Goal: Information Seeking & Learning: Compare options

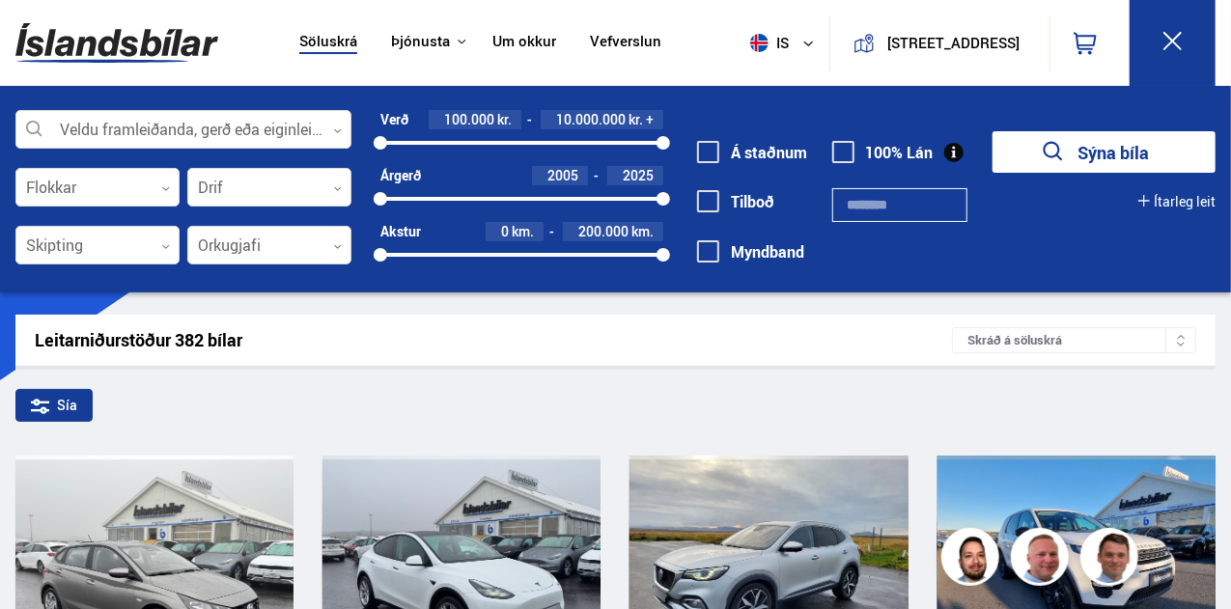
click at [48, 398] on icon at bounding box center [40, 406] width 18 height 18
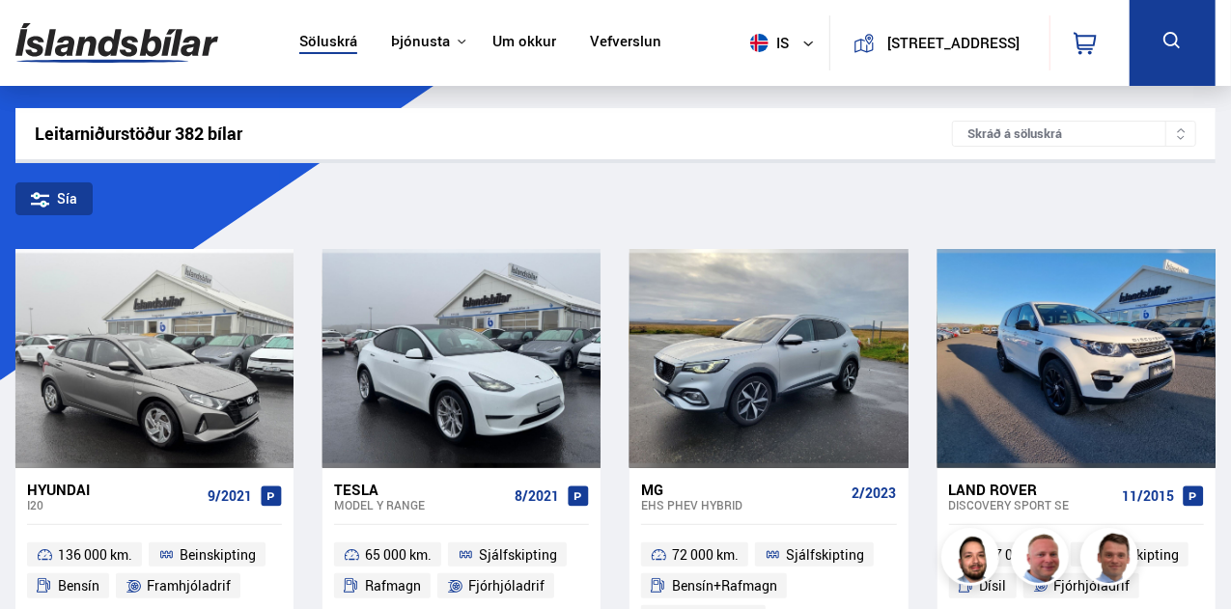
click at [58, 198] on div "Sía" at bounding box center [53, 198] width 77 height 33
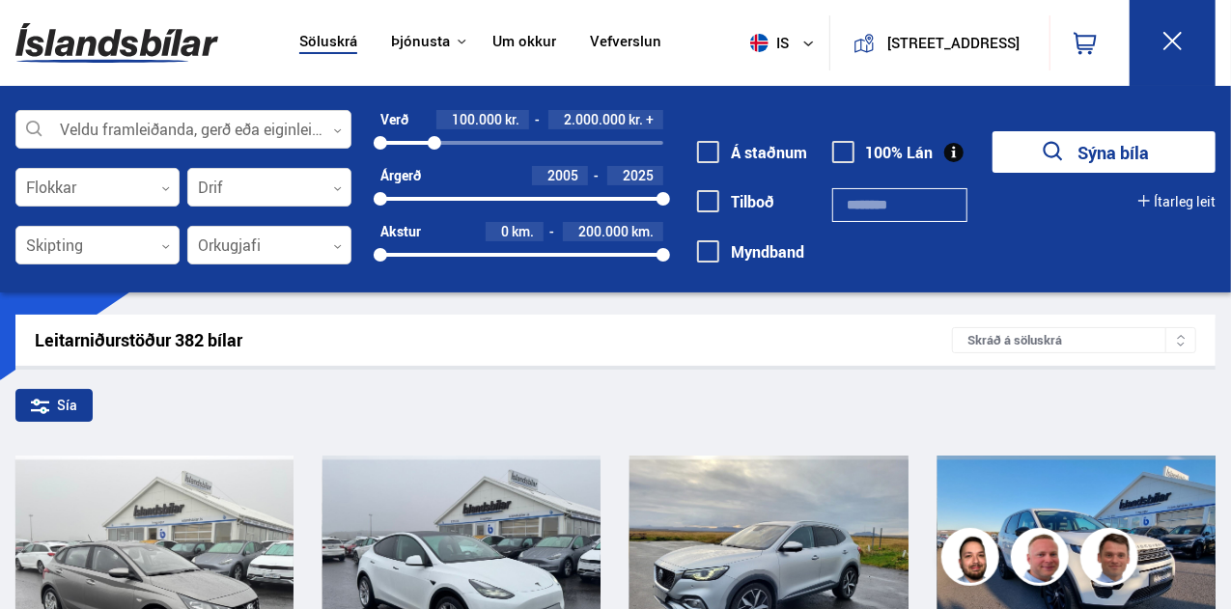
drag, startPoint x: 664, startPoint y: 140, endPoint x: 434, endPoint y: 140, distance: 229.7
click at [434, 140] on div at bounding box center [435, 143] width 14 height 14
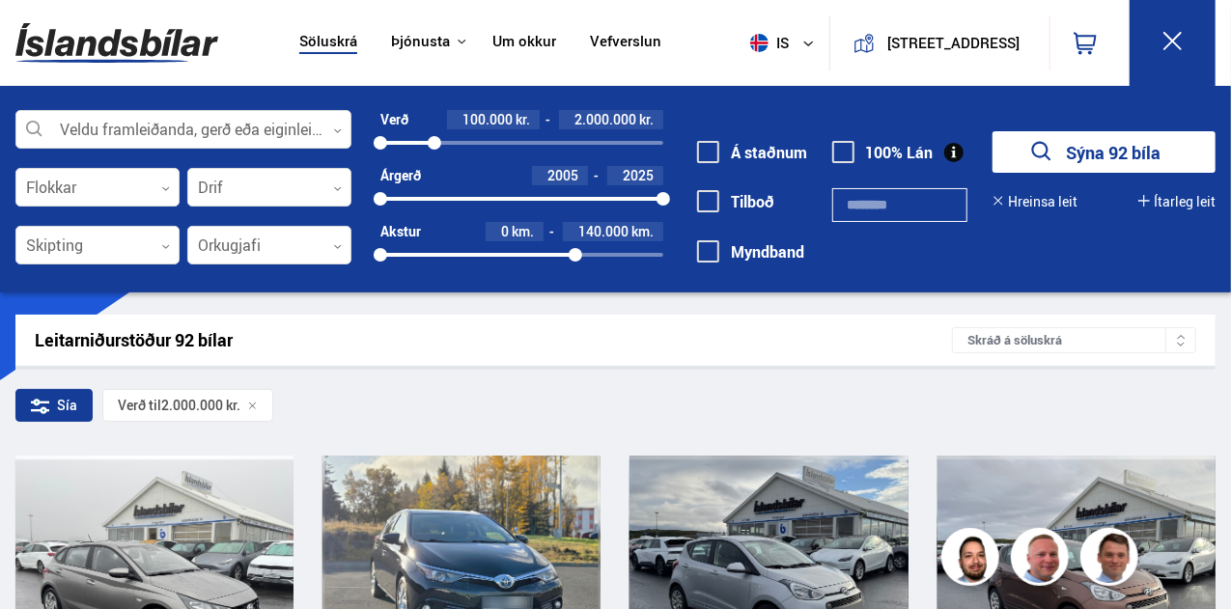
drag, startPoint x: 646, startPoint y: 252, endPoint x: 575, endPoint y: 248, distance: 70.6
click at [575, 248] on div at bounding box center [575, 255] width 14 height 14
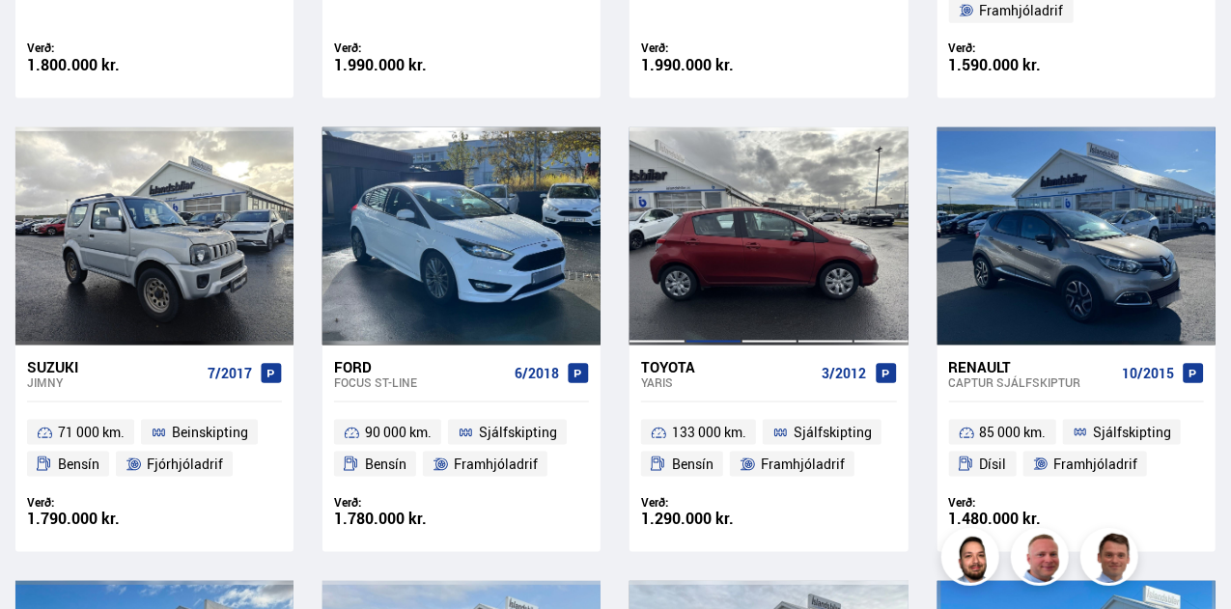
scroll to position [1303, 0]
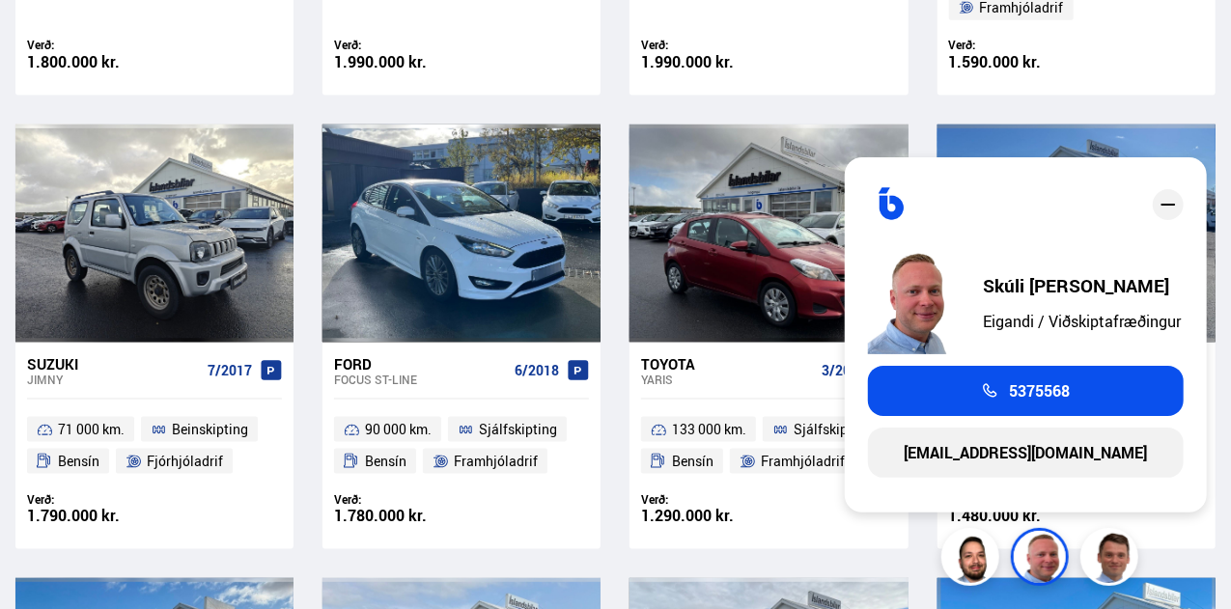
click at [1169, 205] on icon "close" at bounding box center [1167, 205] width 14 height 2
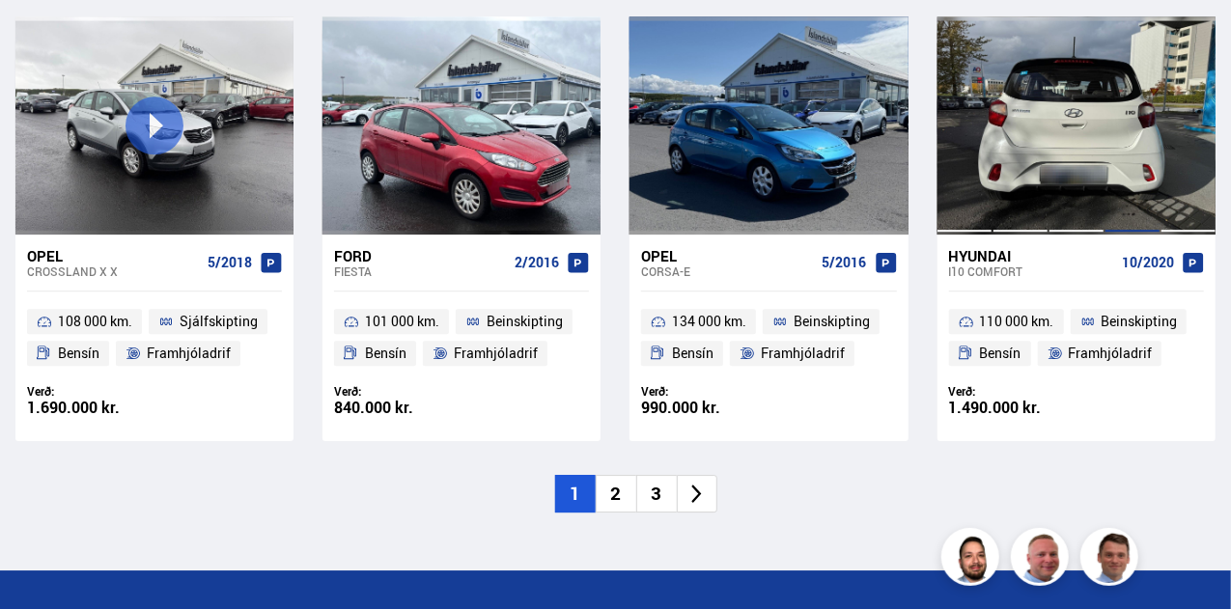
scroll to position [2806, 0]
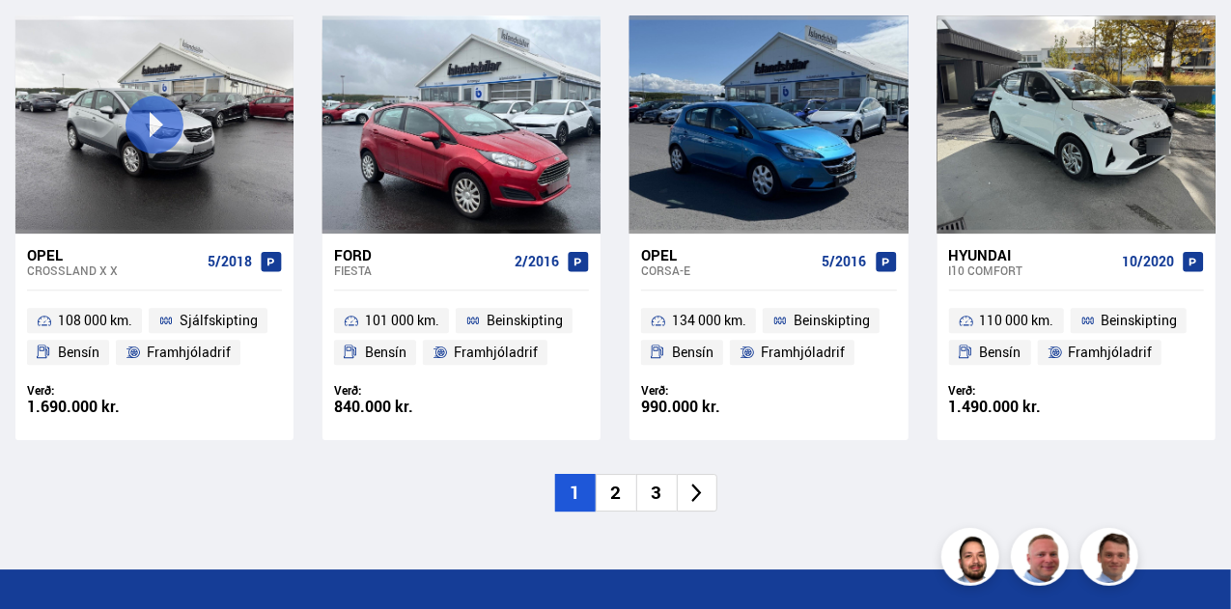
click at [619, 482] on li "2" at bounding box center [615, 493] width 41 height 38
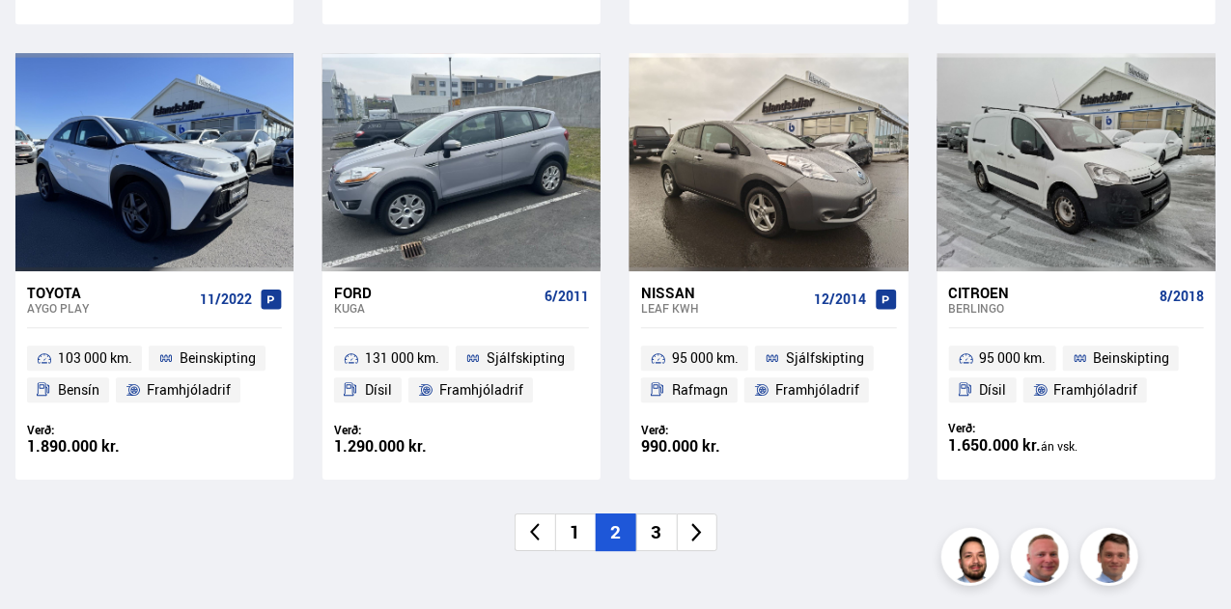
scroll to position [2782, 0]
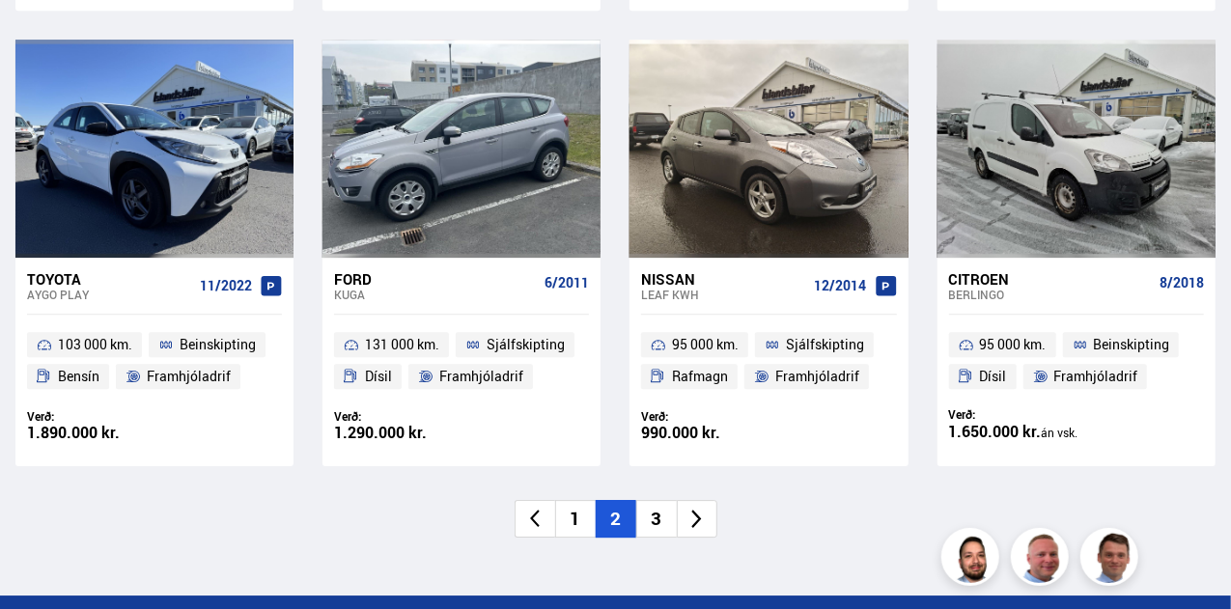
click at [662, 519] on li "3" at bounding box center [656, 519] width 41 height 38
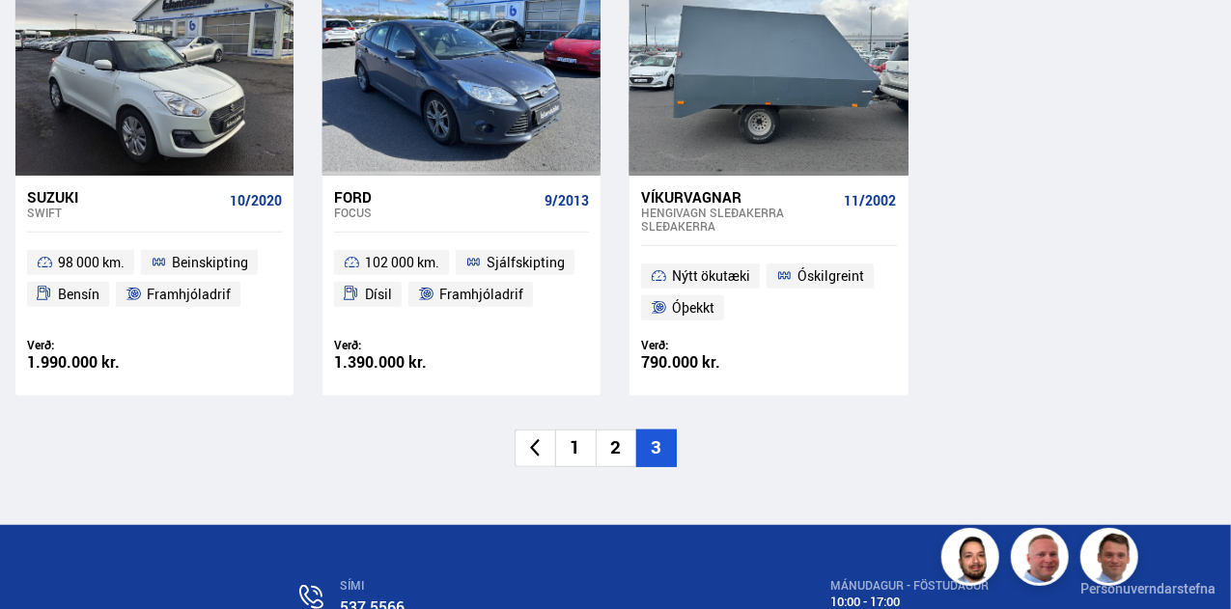
scroll to position [538, 0]
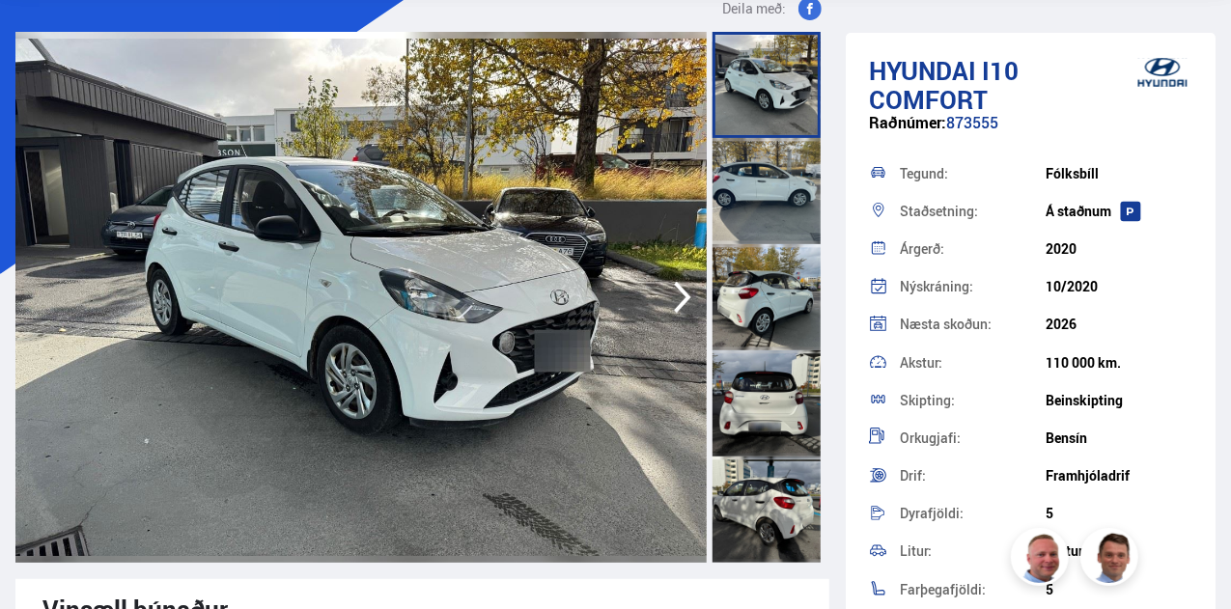
scroll to position [110, 0]
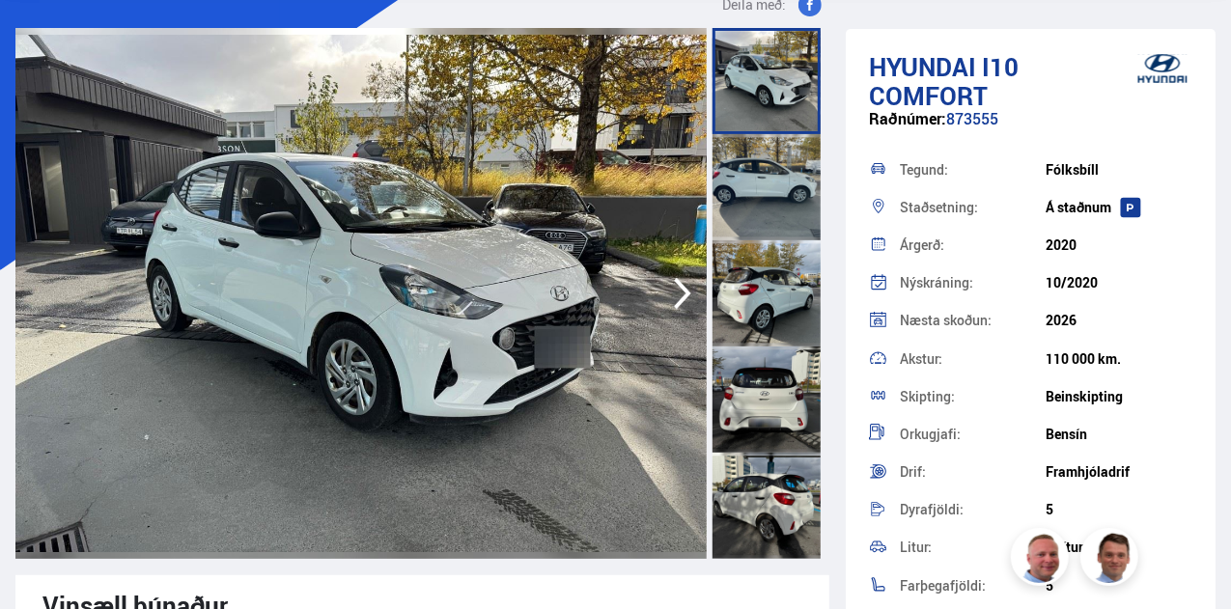
click at [764, 199] on div at bounding box center [766, 187] width 108 height 106
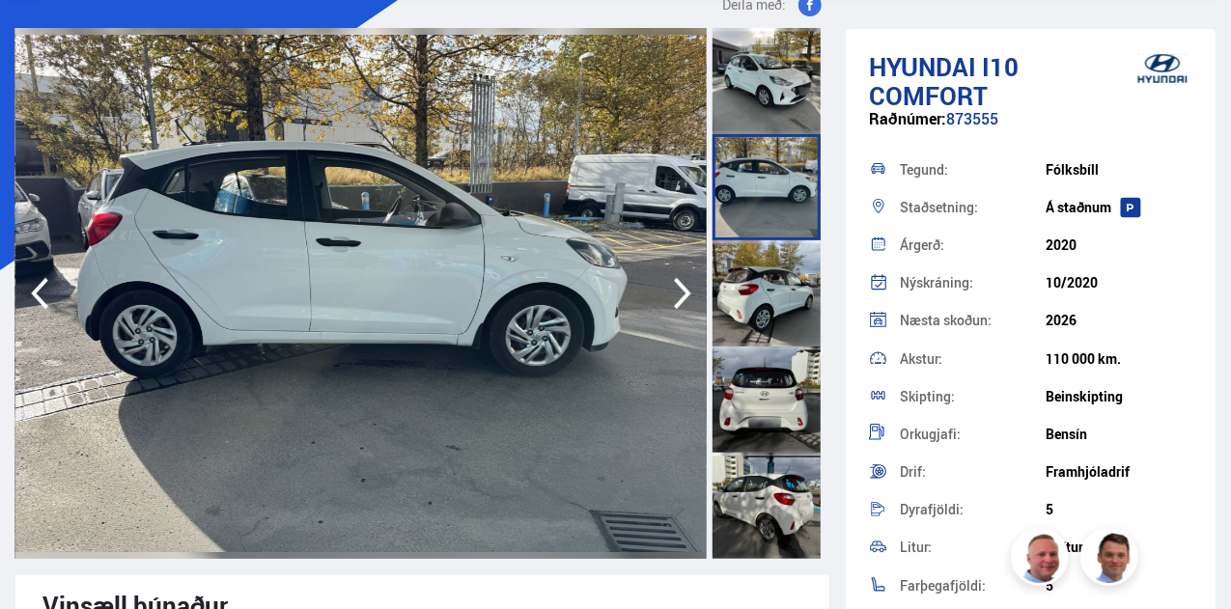
click at [763, 293] on div at bounding box center [766, 293] width 108 height 106
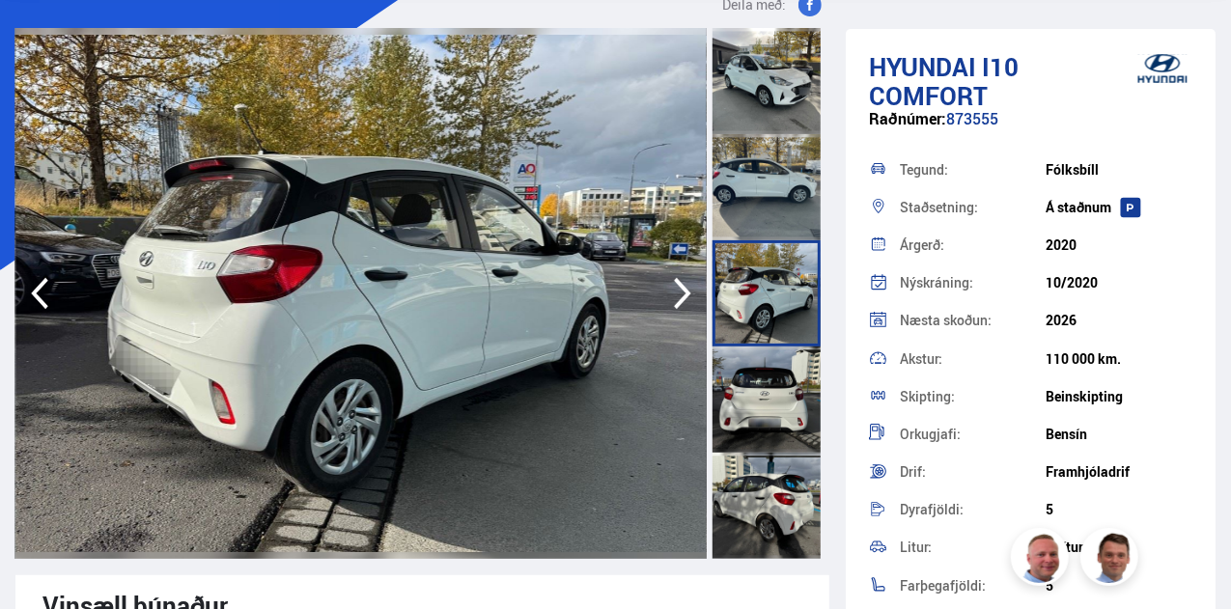
click at [771, 374] on div at bounding box center [766, 399] width 108 height 106
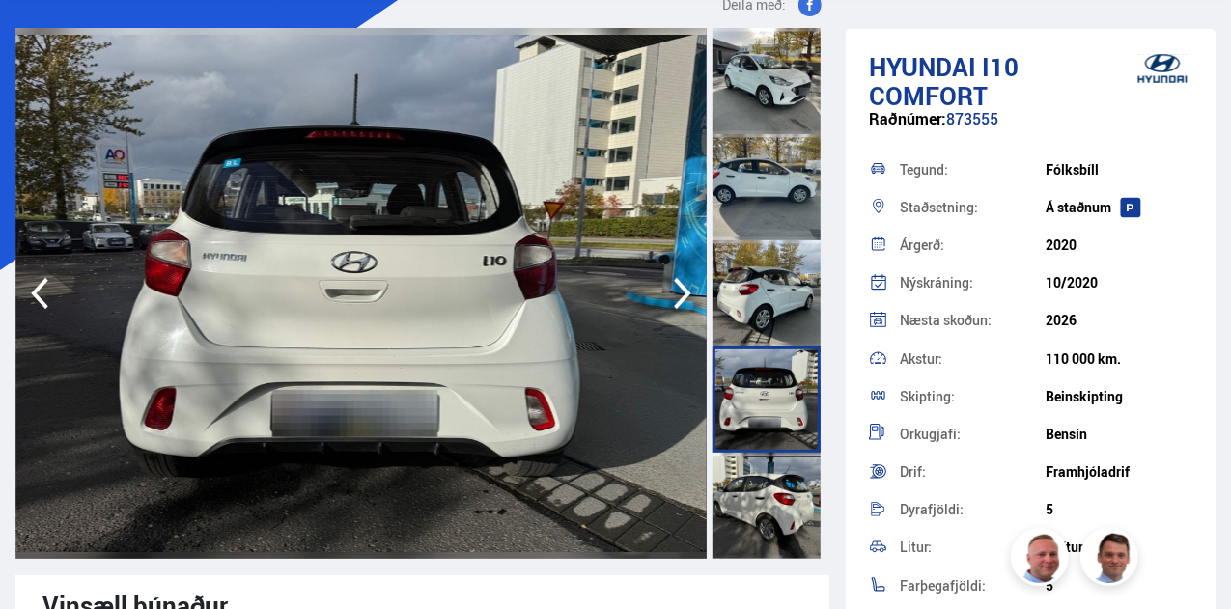
click at [776, 448] on div at bounding box center [766, 399] width 108 height 106
click at [773, 499] on div at bounding box center [766, 506] width 108 height 106
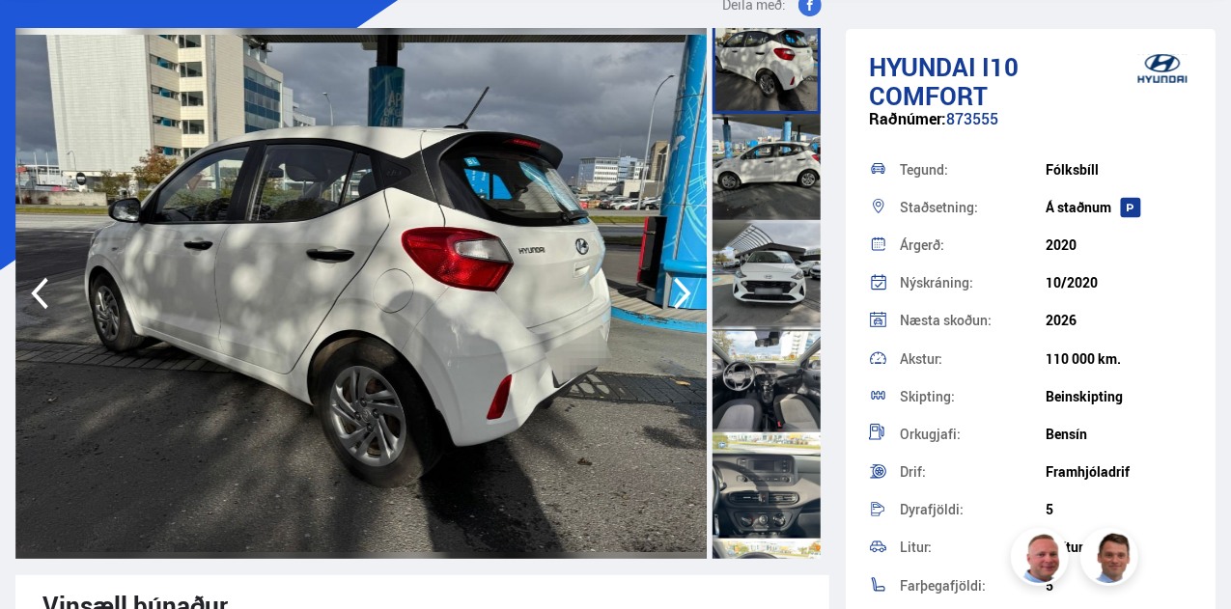
scroll to position [446, 0]
click at [779, 190] on div at bounding box center [766, 166] width 108 height 106
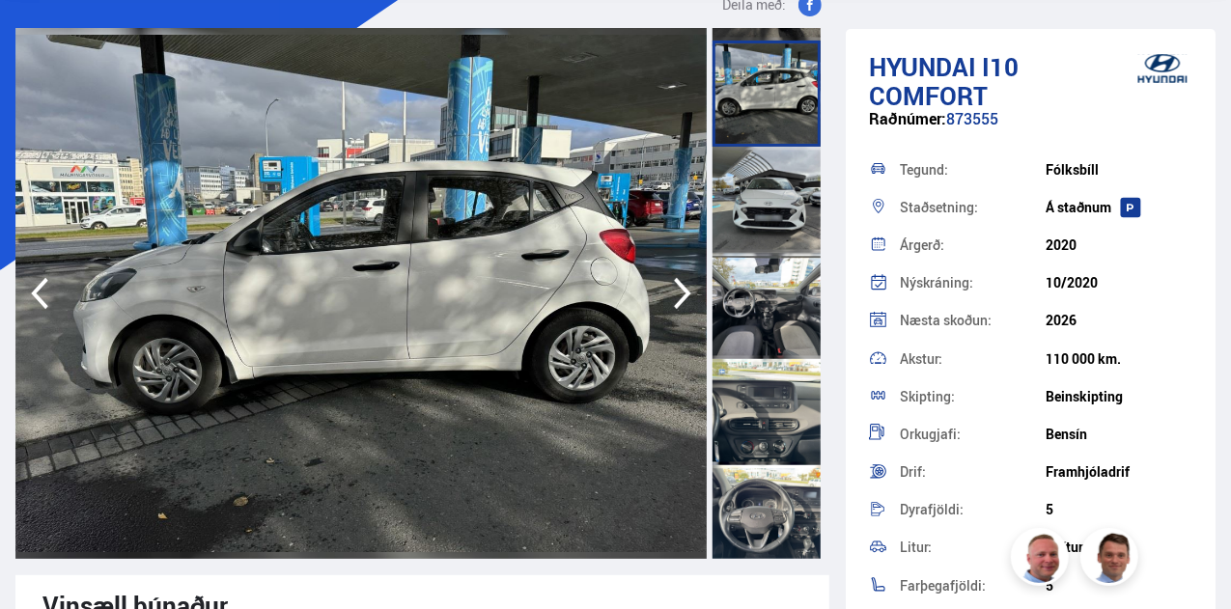
scroll to position [523, 0]
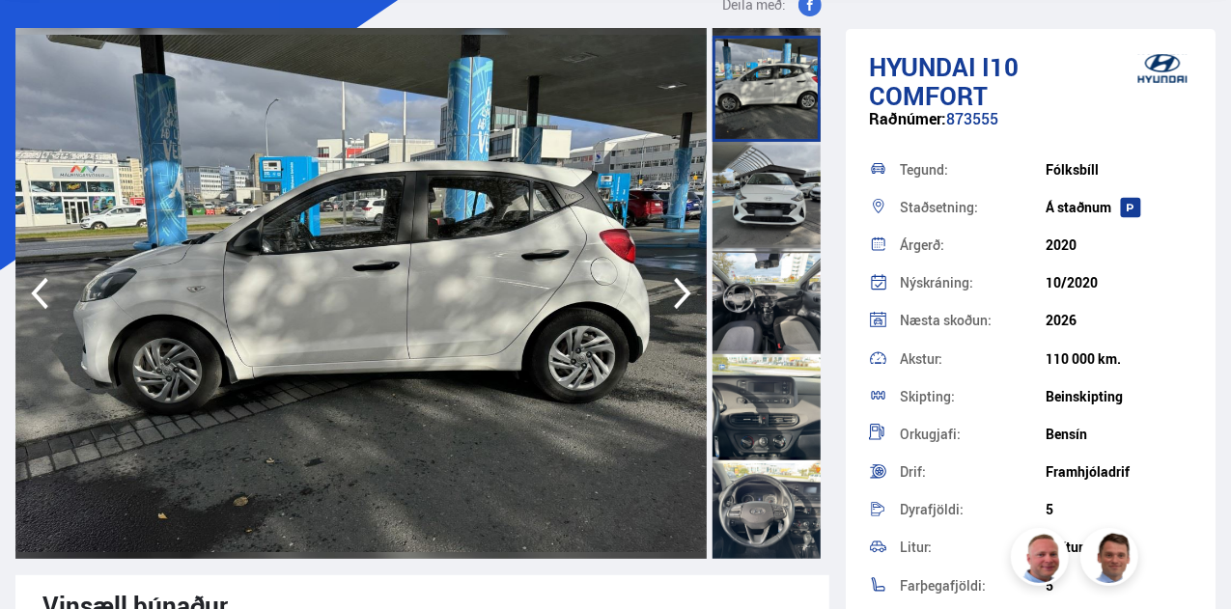
click at [770, 258] on div at bounding box center [766, 301] width 108 height 106
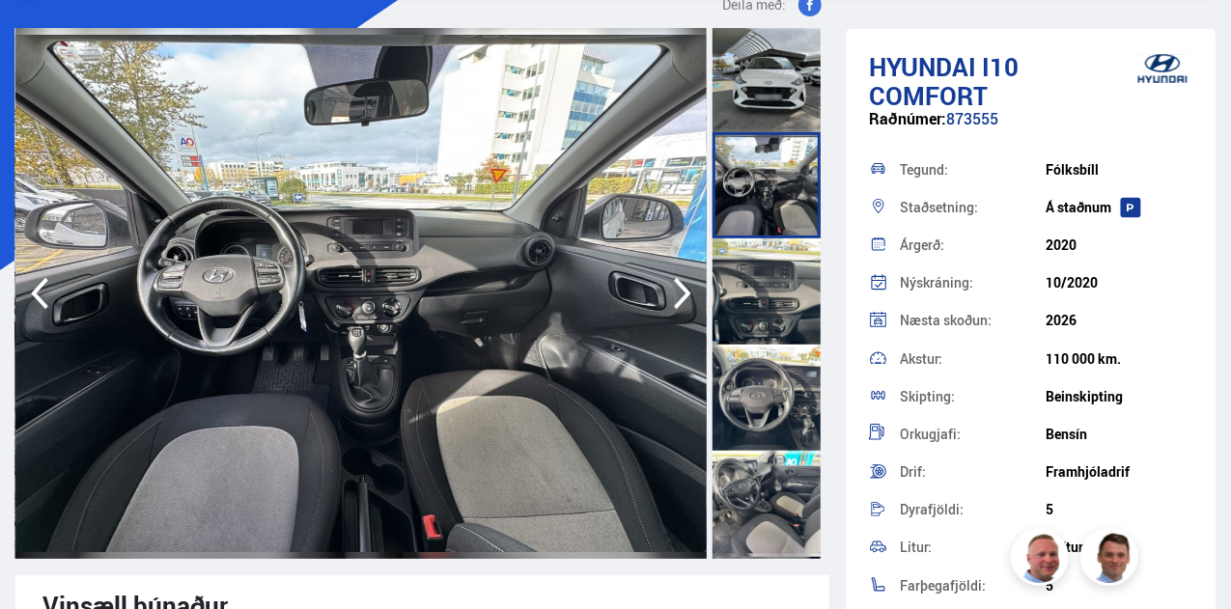
click at [770, 258] on div at bounding box center [766, 291] width 108 height 106
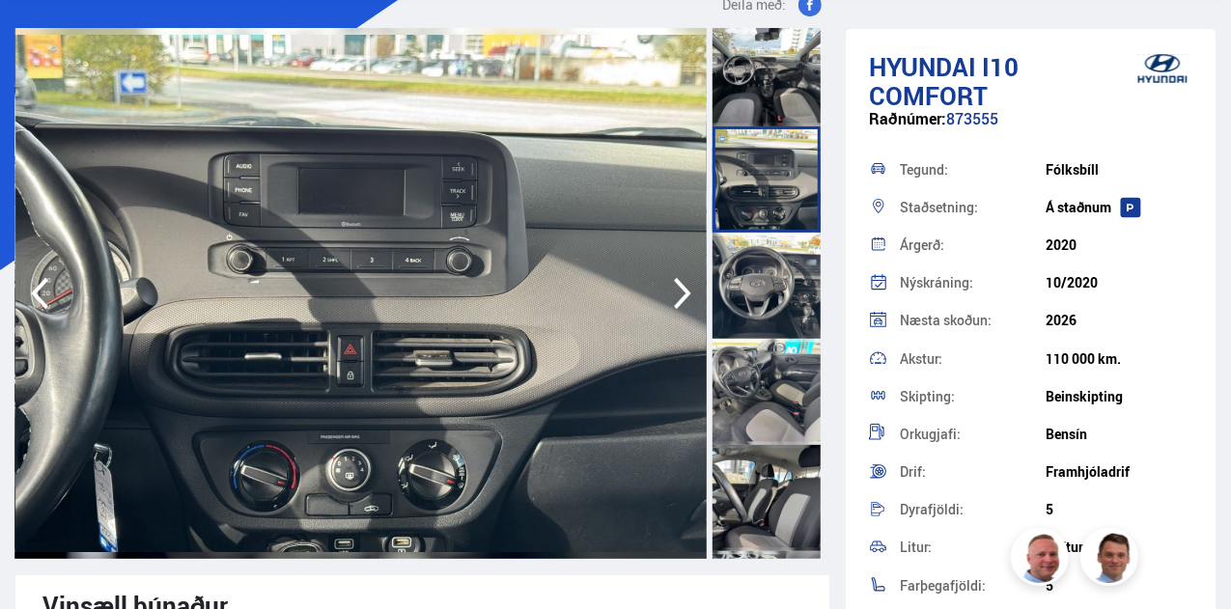
scroll to position [755, 0]
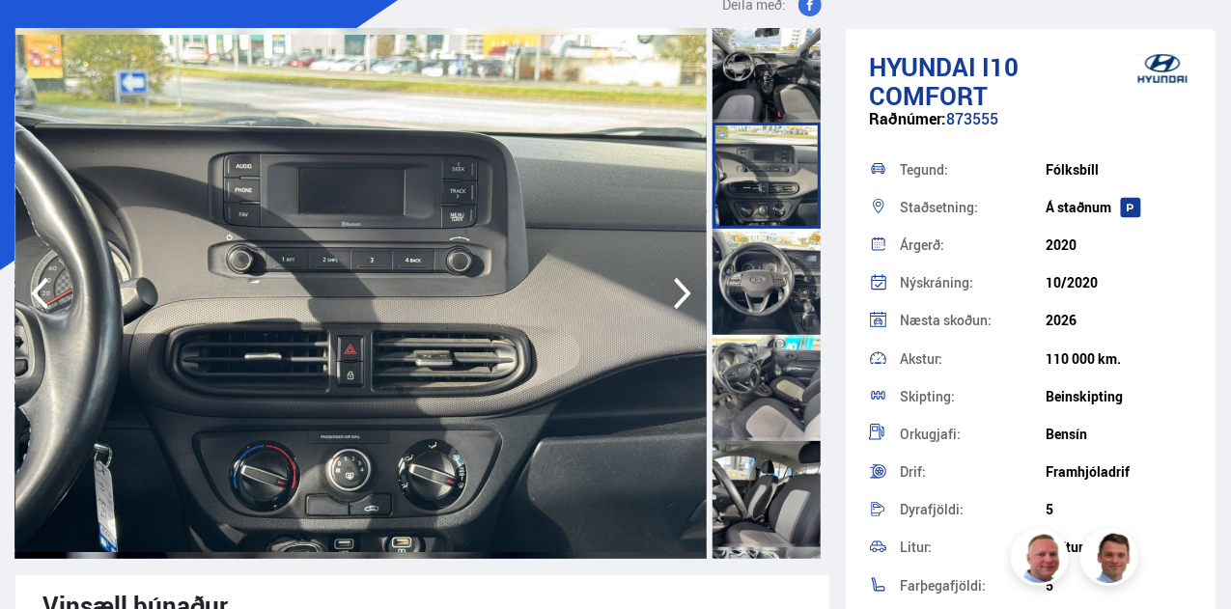
click at [770, 258] on div at bounding box center [766, 282] width 108 height 106
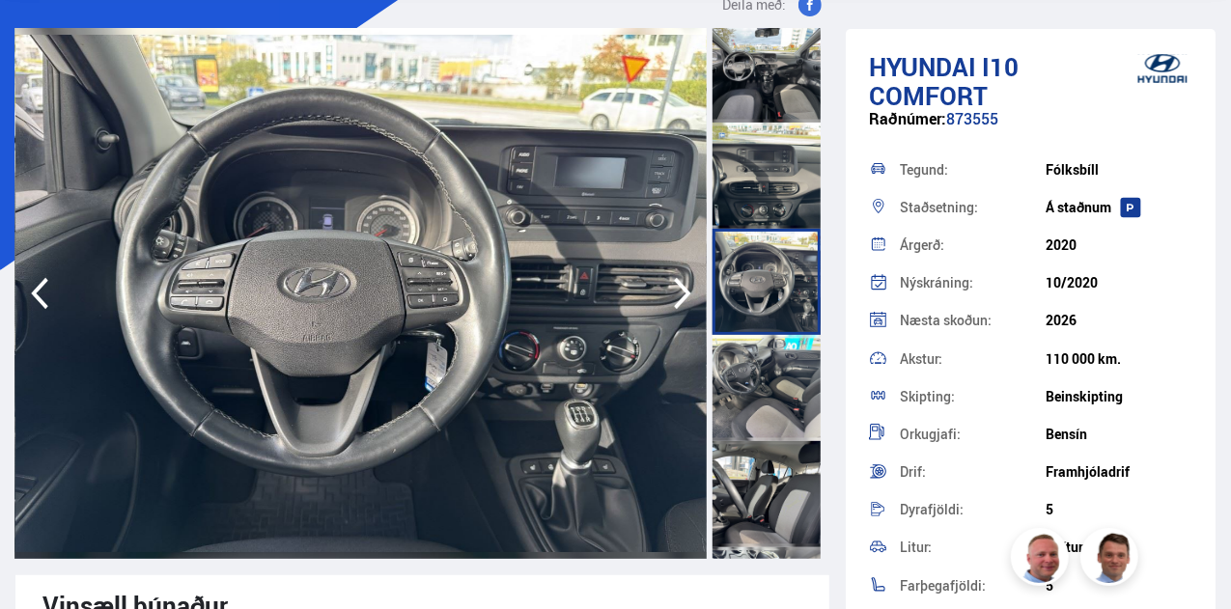
click at [768, 351] on div at bounding box center [766, 388] width 108 height 106
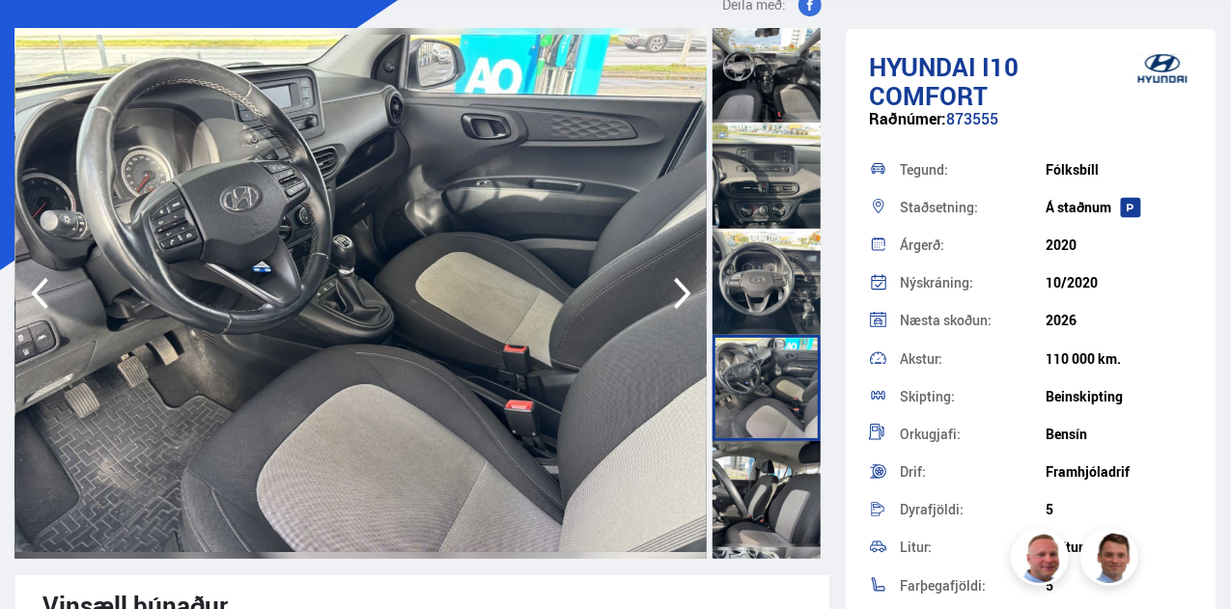
click at [778, 494] on div at bounding box center [766, 494] width 108 height 106
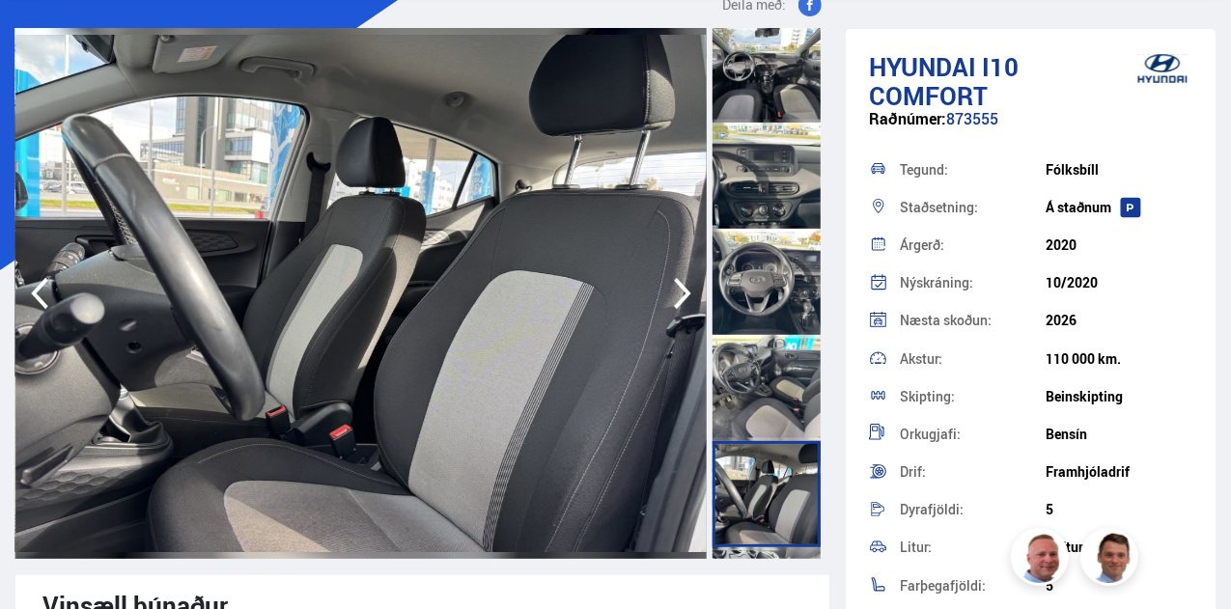
click at [776, 269] on div at bounding box center [766, 282] width 108 height 106
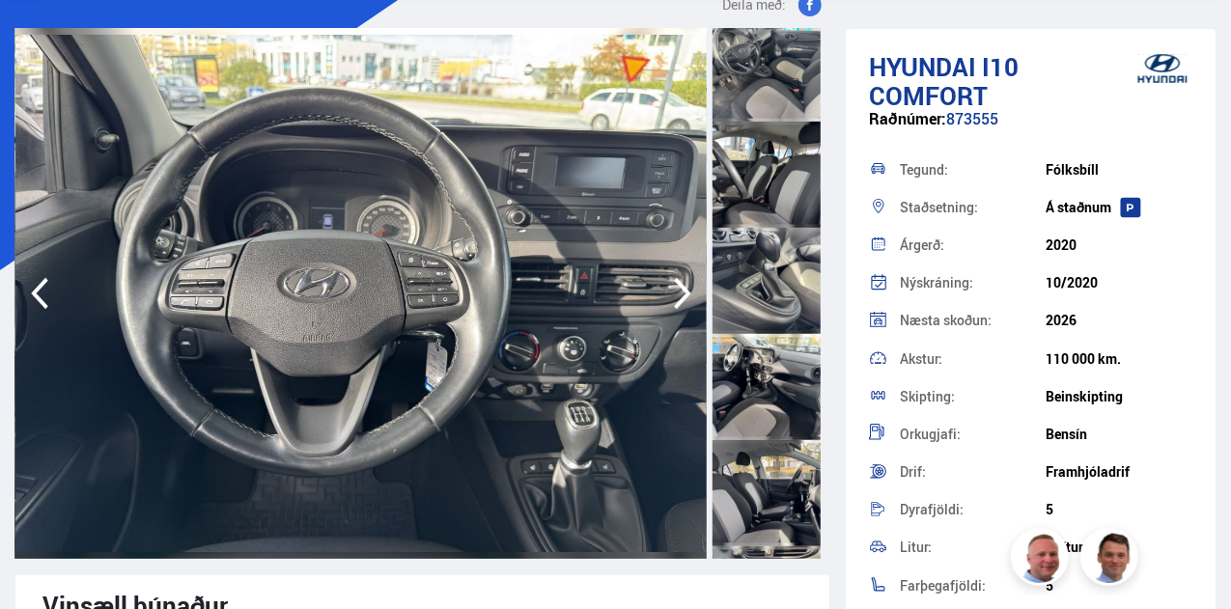
scroll to position [1073, 0]
click at [776, 269] on div at bounding box center [766, 282] width 108 height 106
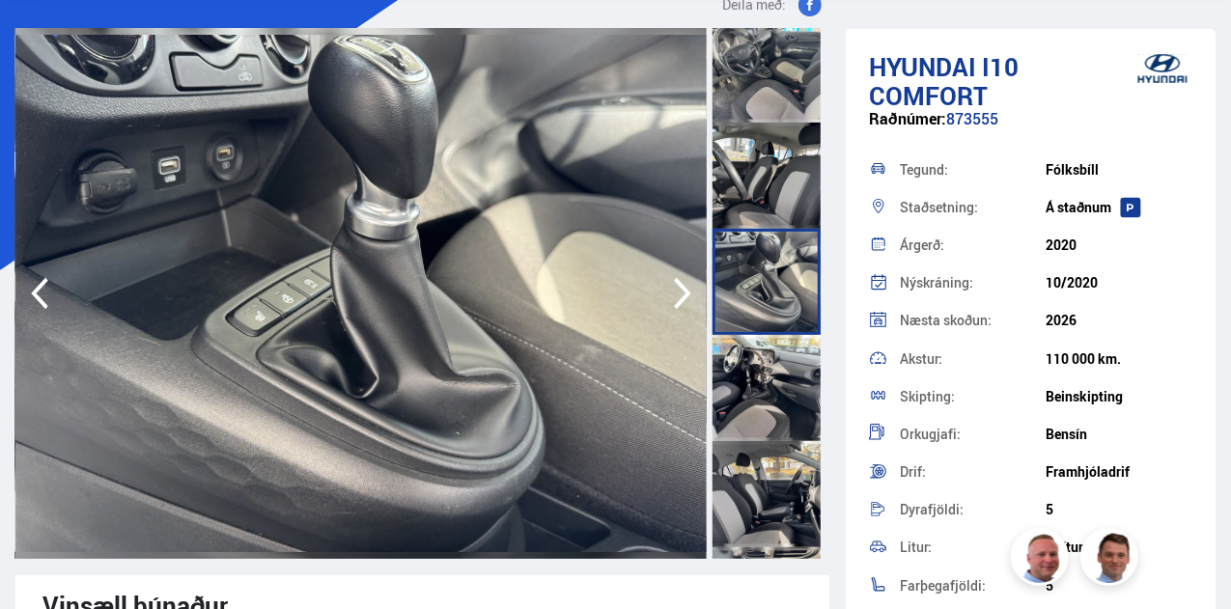
click at [768, 381] on div at bounding box center [766, 388] width 108 height 106
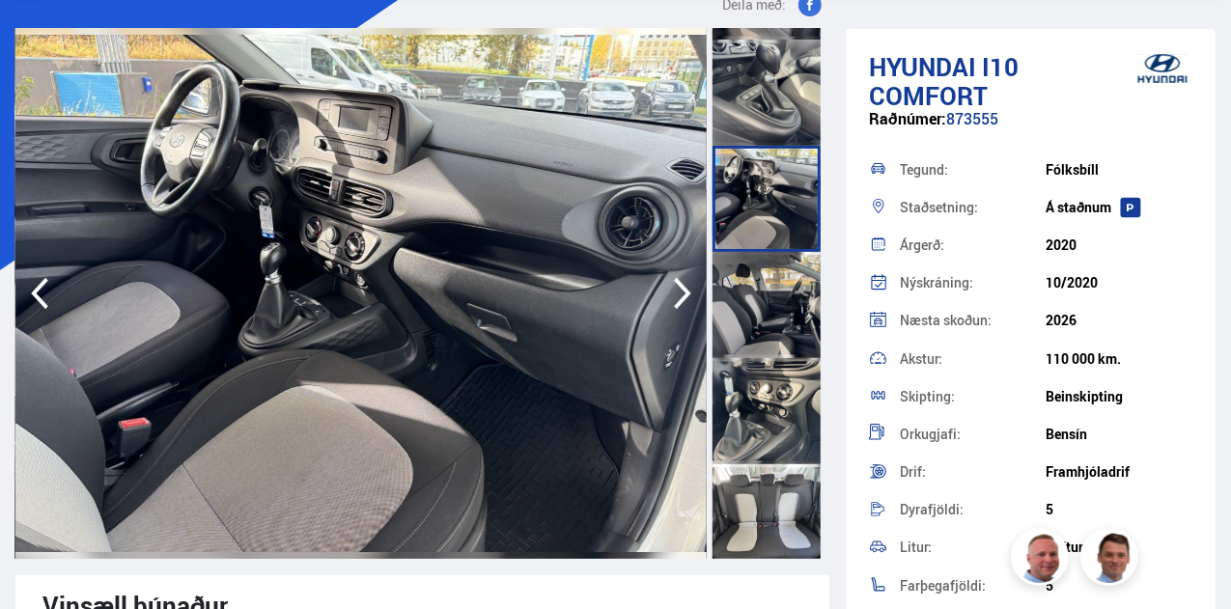
scroll to position [1272, 0]
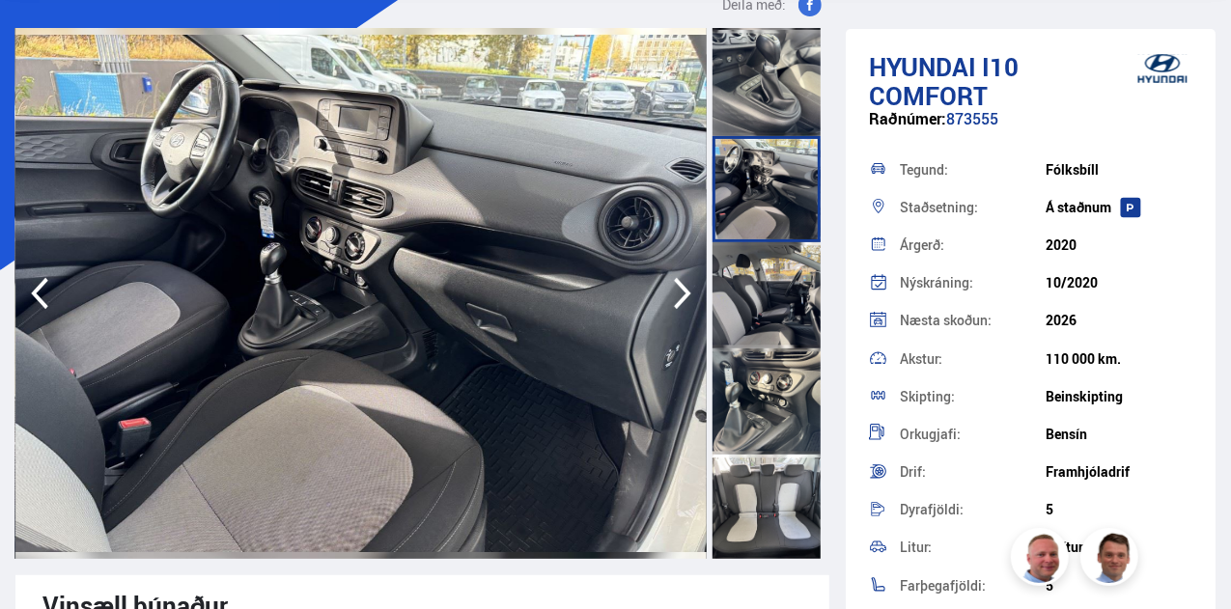
click at [772, 319] on div at bounding box center [766, 295] width 108 height 106
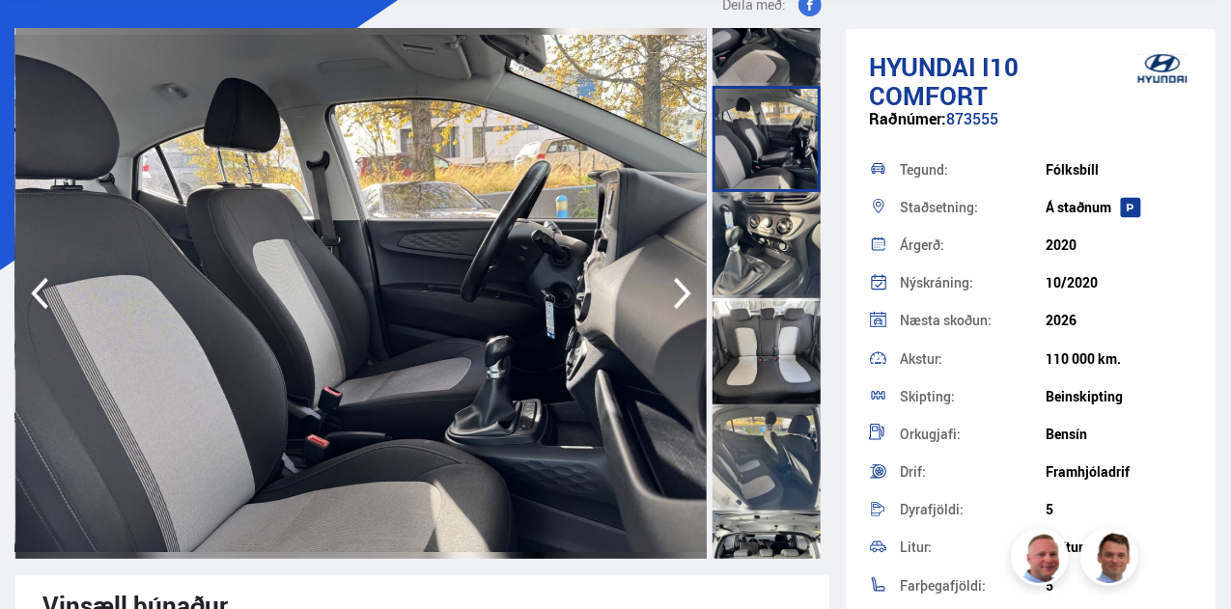
scroll to position [1429, 0]
click at [781, 265] on div at bounding box center [766, 244] width 108 height 106
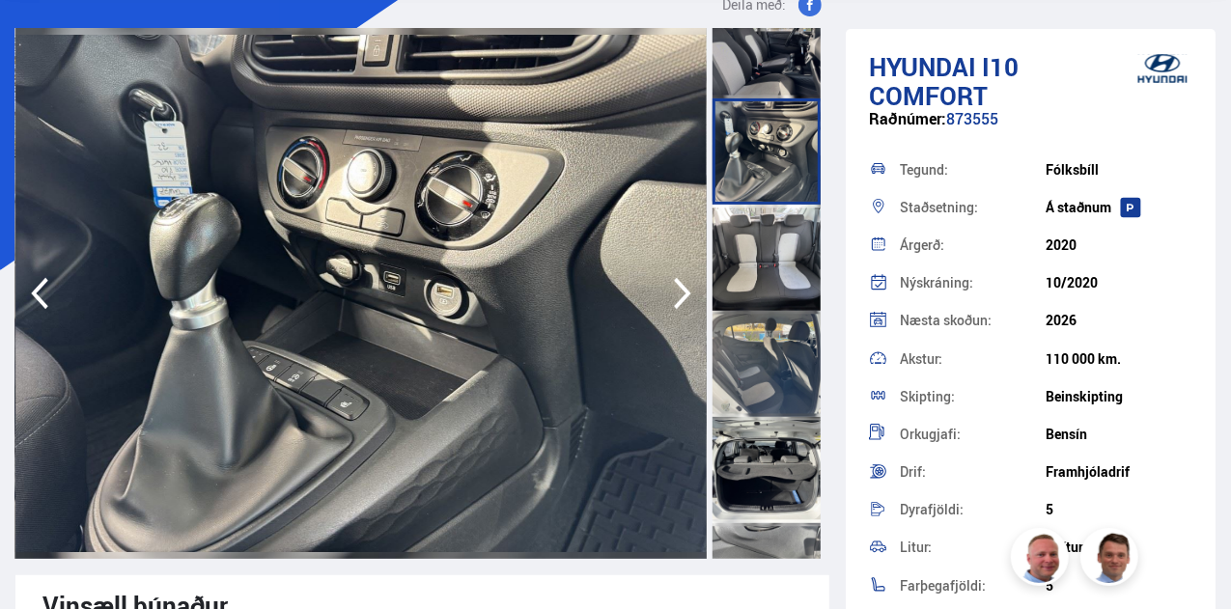
scroll to position [1521, 0]
click at [781, 265] on div at bounding box center [766, 259] width 108 height 106
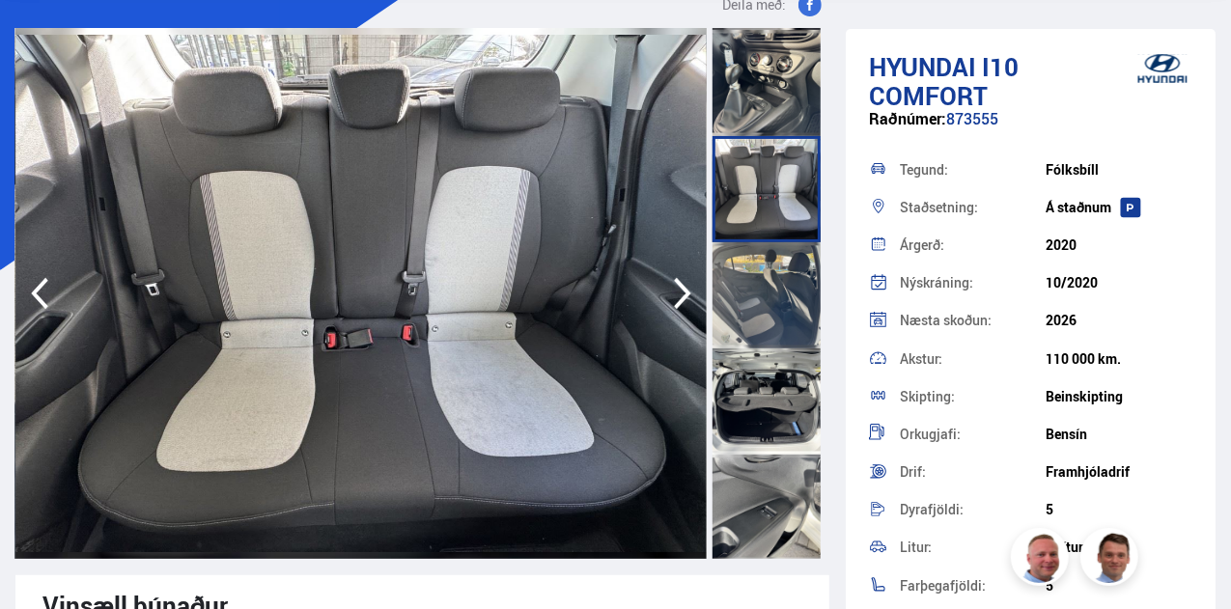
scroll to position [1592, 0]
click at [781, 265] on div at bounding box center [766, 294] width 108 height 106
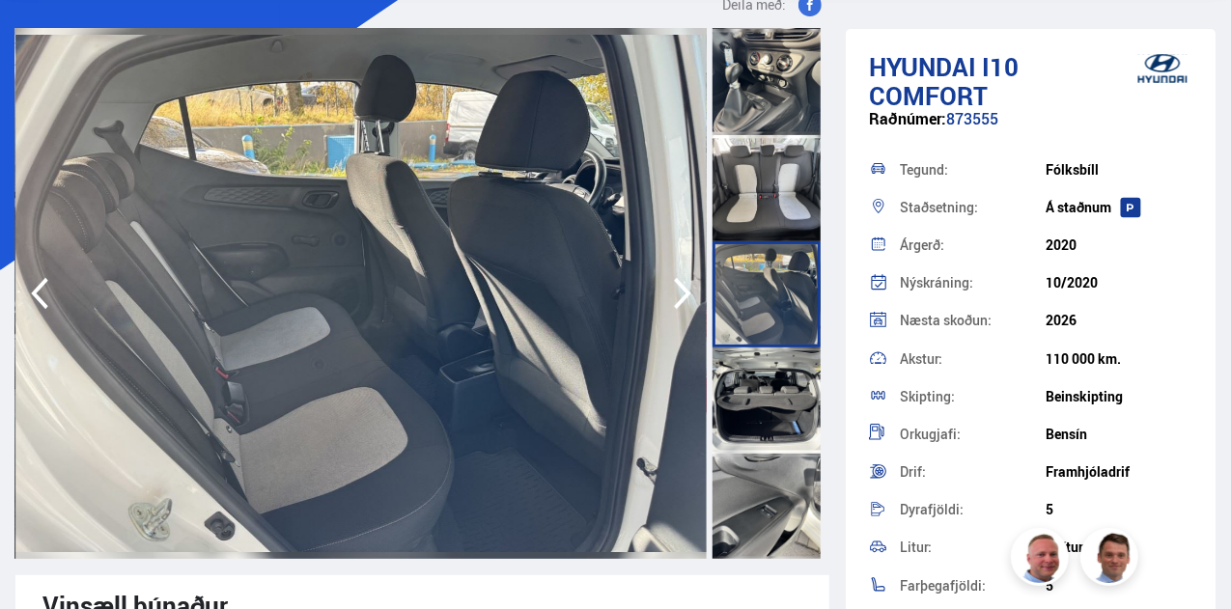
click at [777, 395] on div at bounding box center [766, 400] width 108 height 106
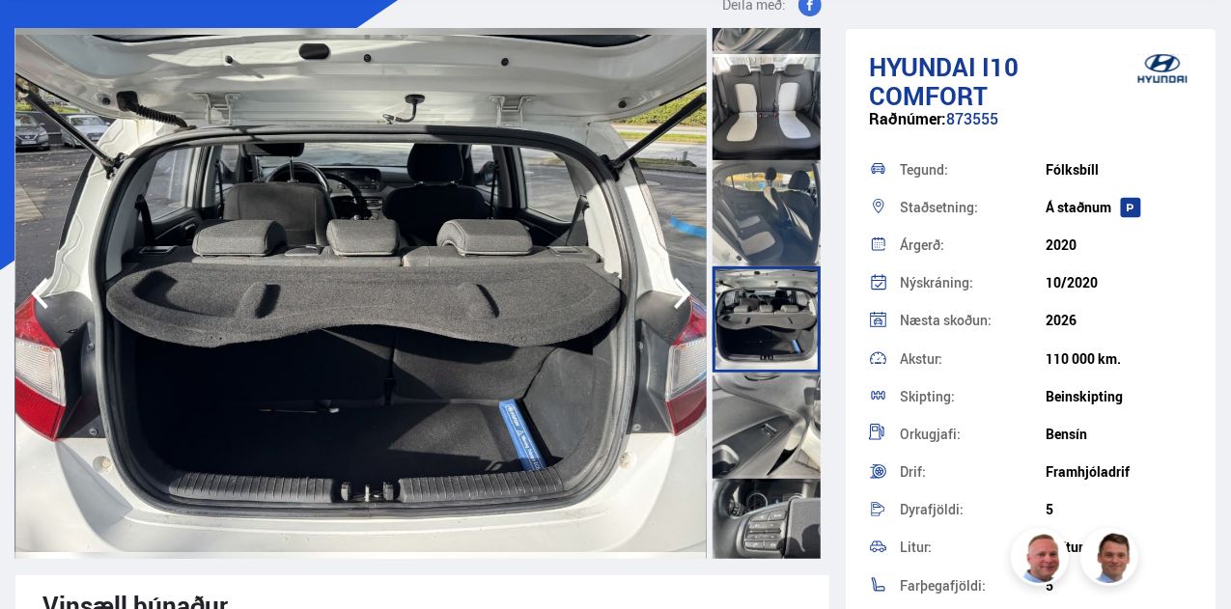
click at [778, 410] on div at bounding box center [766, 426] width 108 height 106
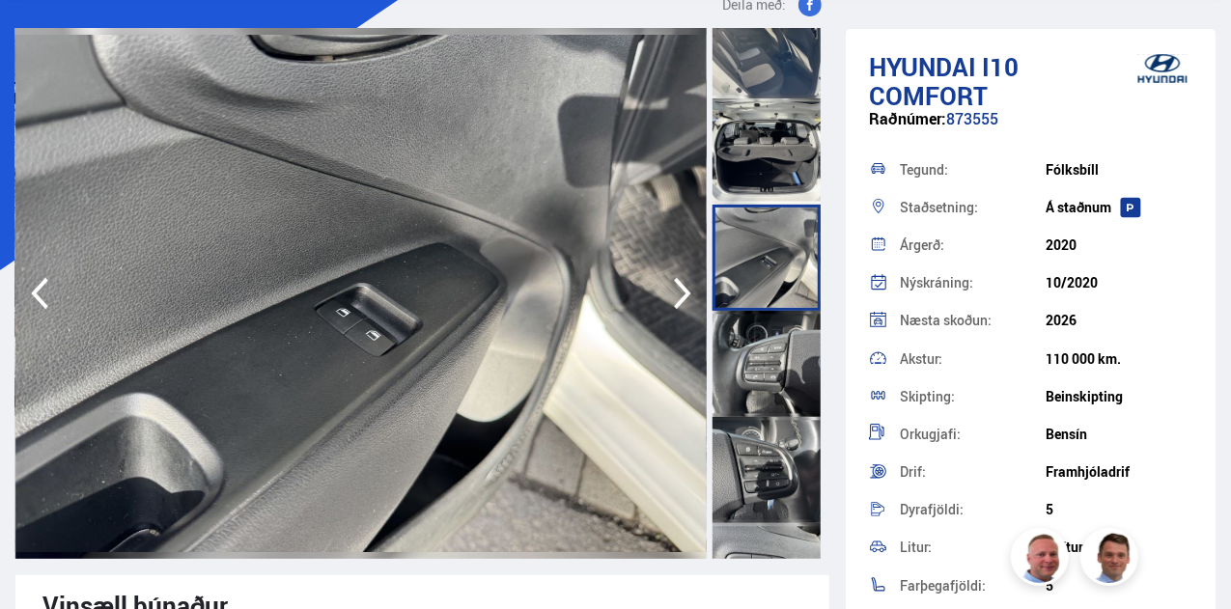
scroll to position [1865, 0]
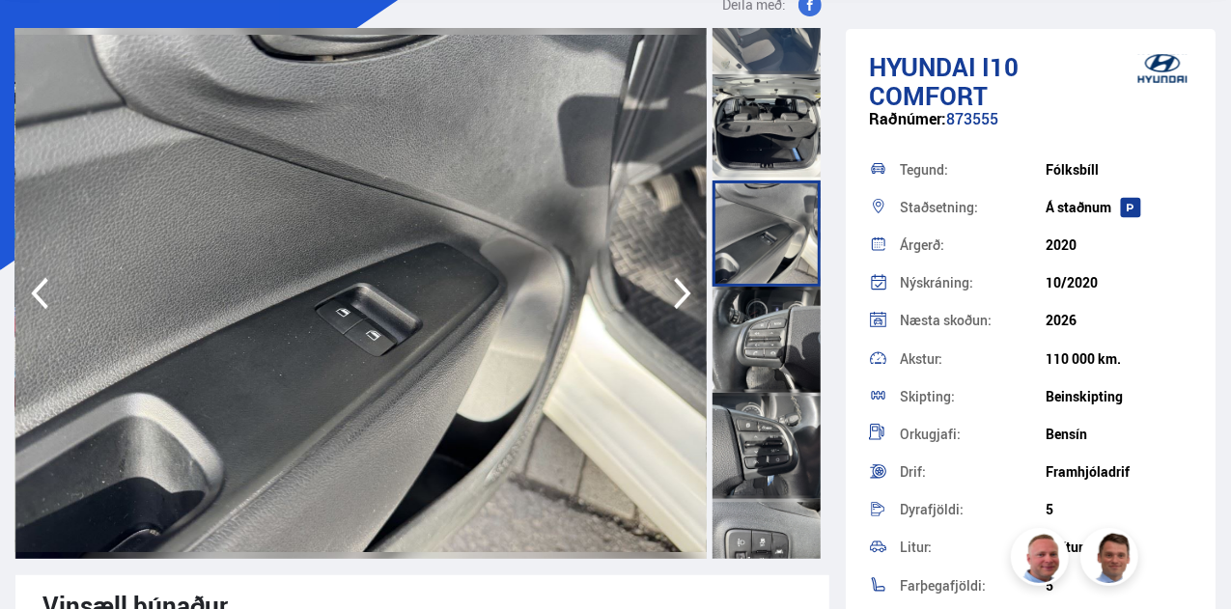
click at [781, 351] on div at bounding box center [766, 340] width 108 height 106
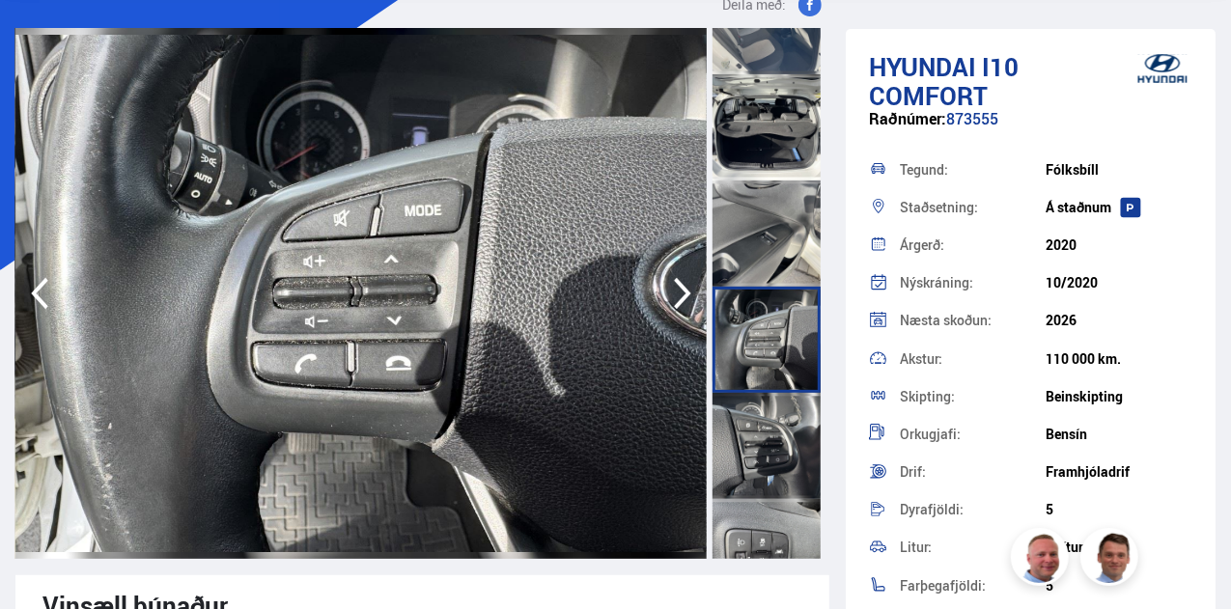
click at [780, 430] on div at bounding box center [766, 446] width 108 height 106
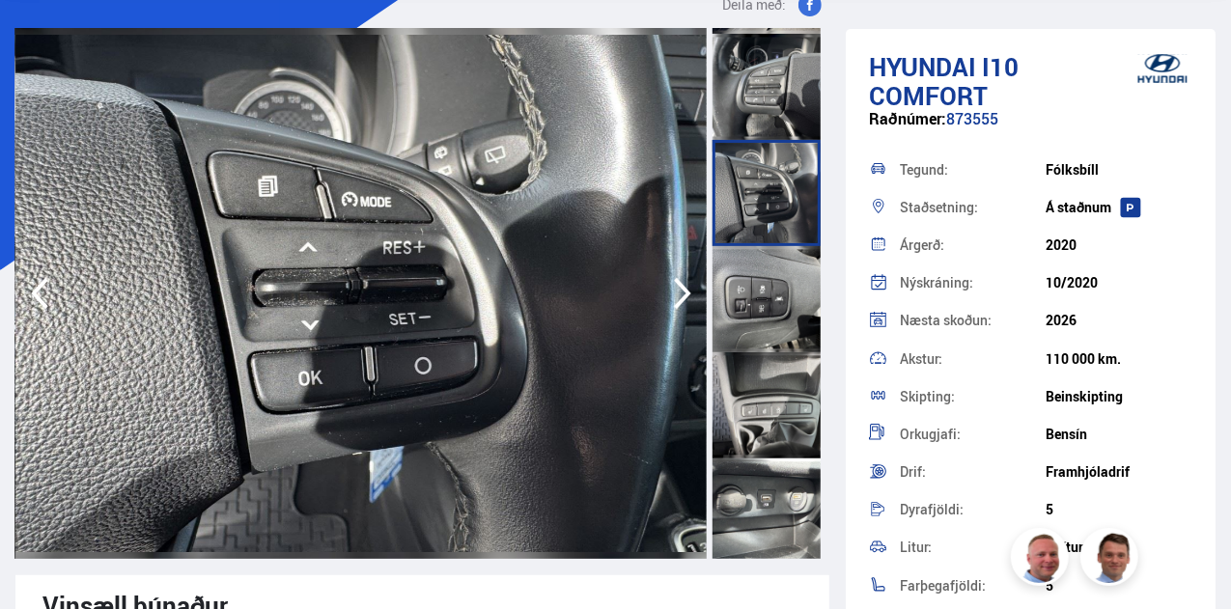
click at [780, 430] on div at bounding box center [766, 405] width 108 height 106
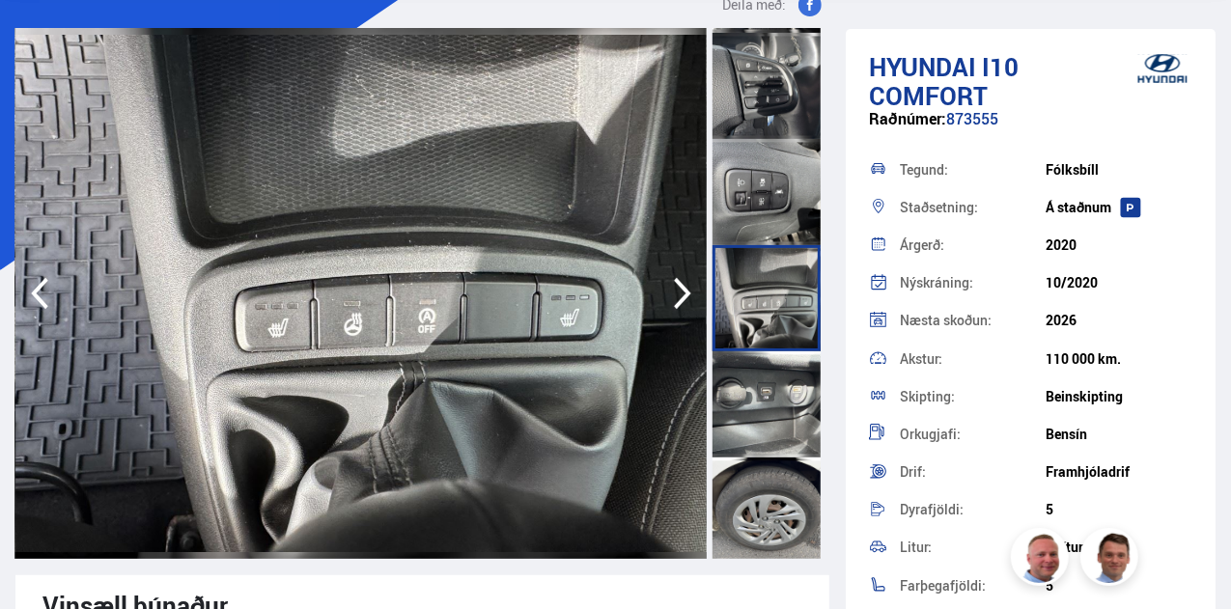
scroll to position [2229, 0]
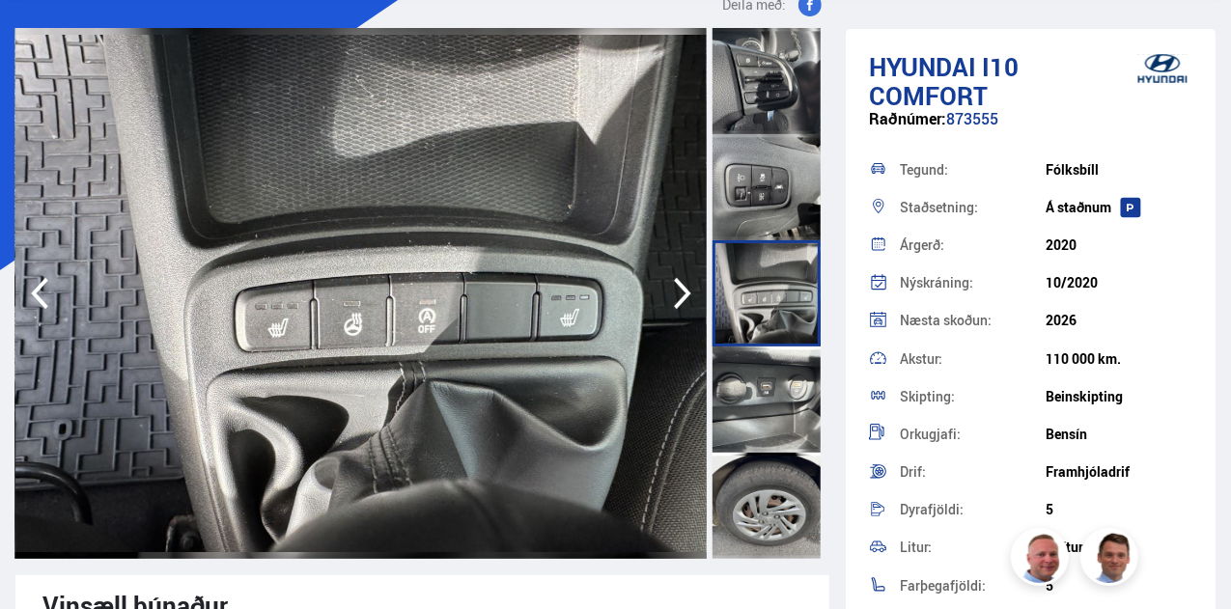
click at [776, 475] on div at bounding box center [766, 506] width 108 height 106
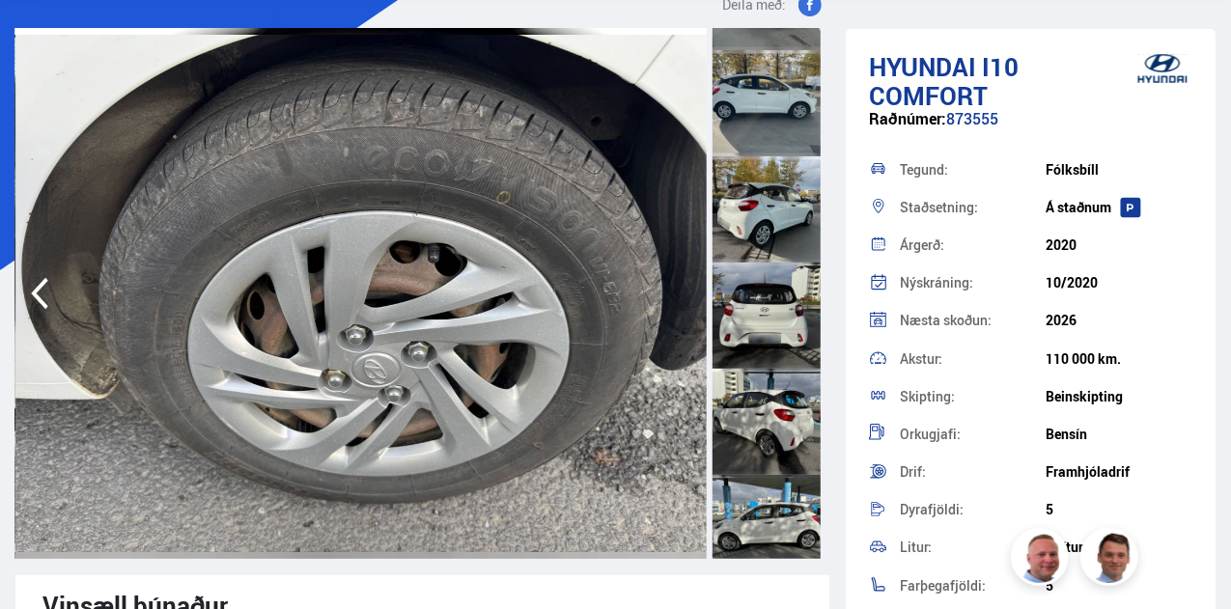
scroll to position [47, 0]
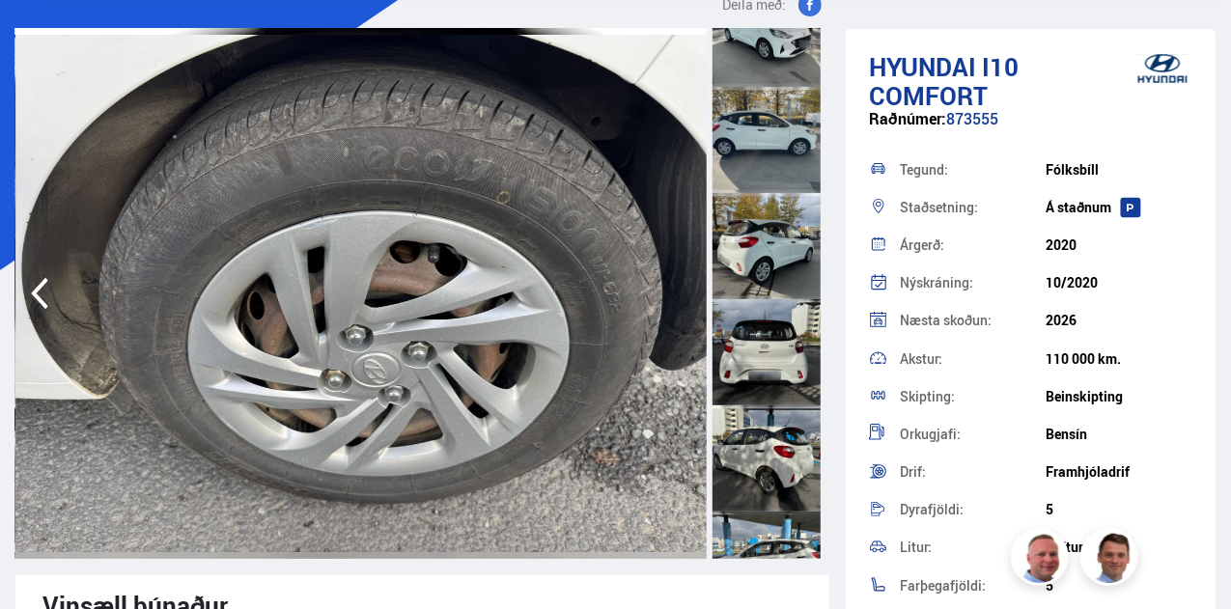
click at [788, 233] on div at bounding box center [766, 246] width 108 height 106
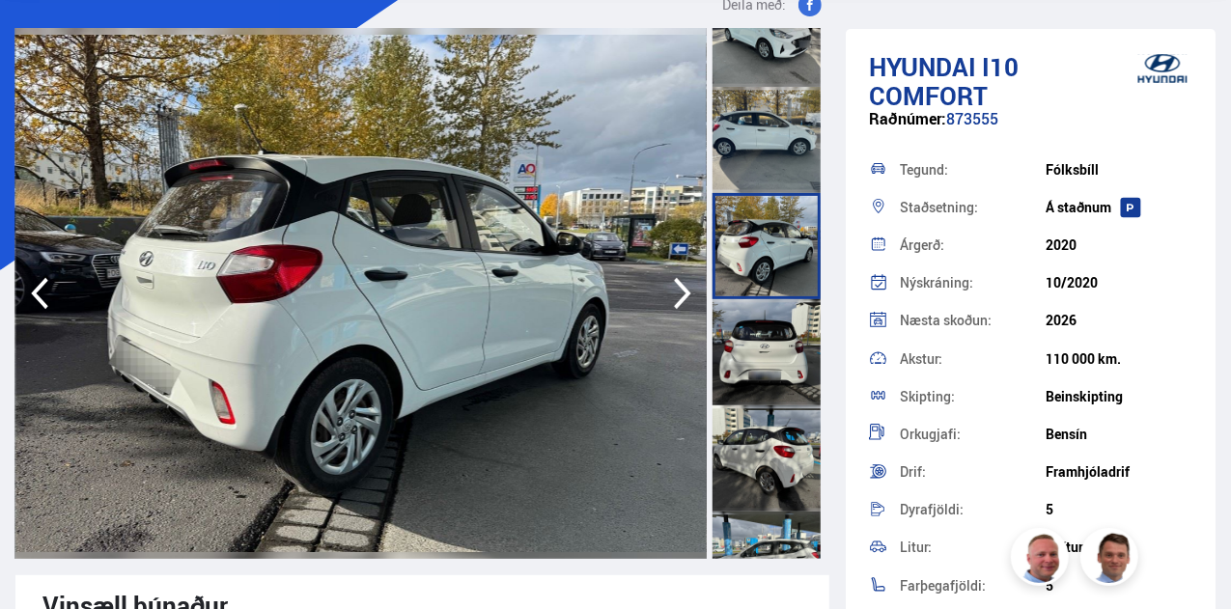
click at [786, 287] on div at bounding box center [766, 246] width 108 height 106
click at [786, 323] on div at bounding box center [766, 352] width 108 height 106
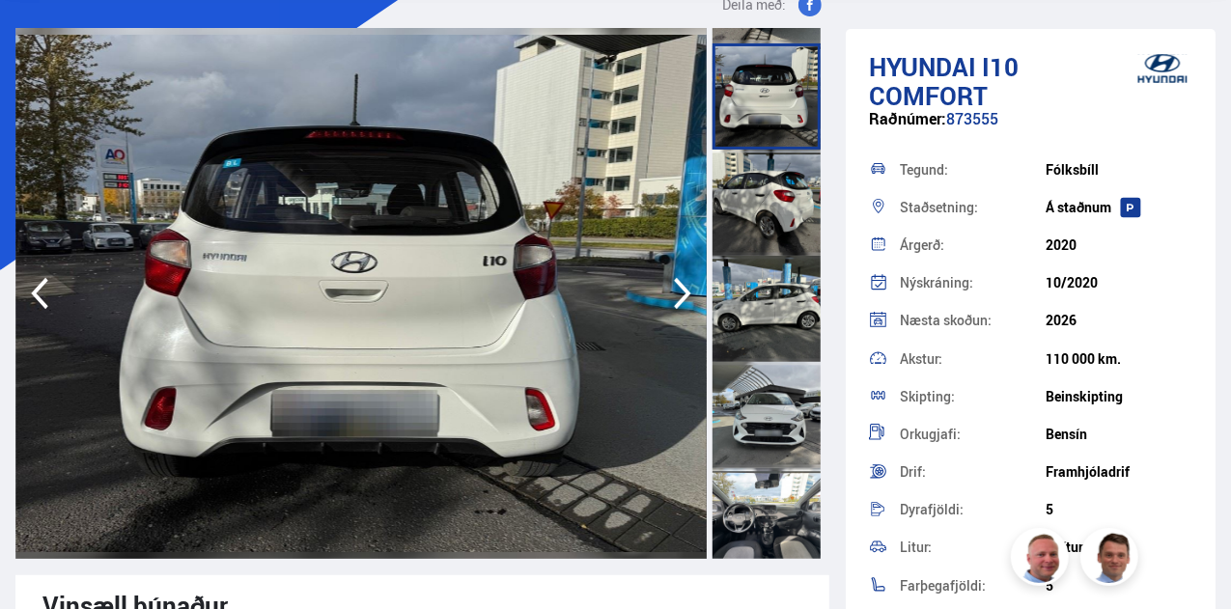
scroll to position [325, 0]
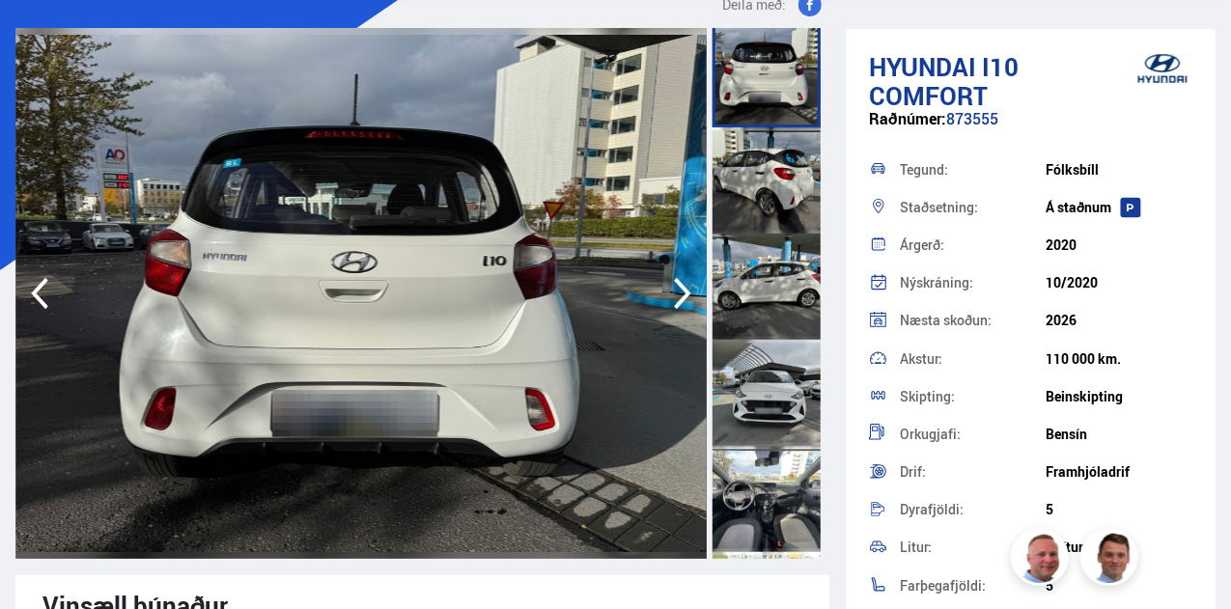
click at [782, 218] on div at bounding box center [766, 180] width 108 height 106
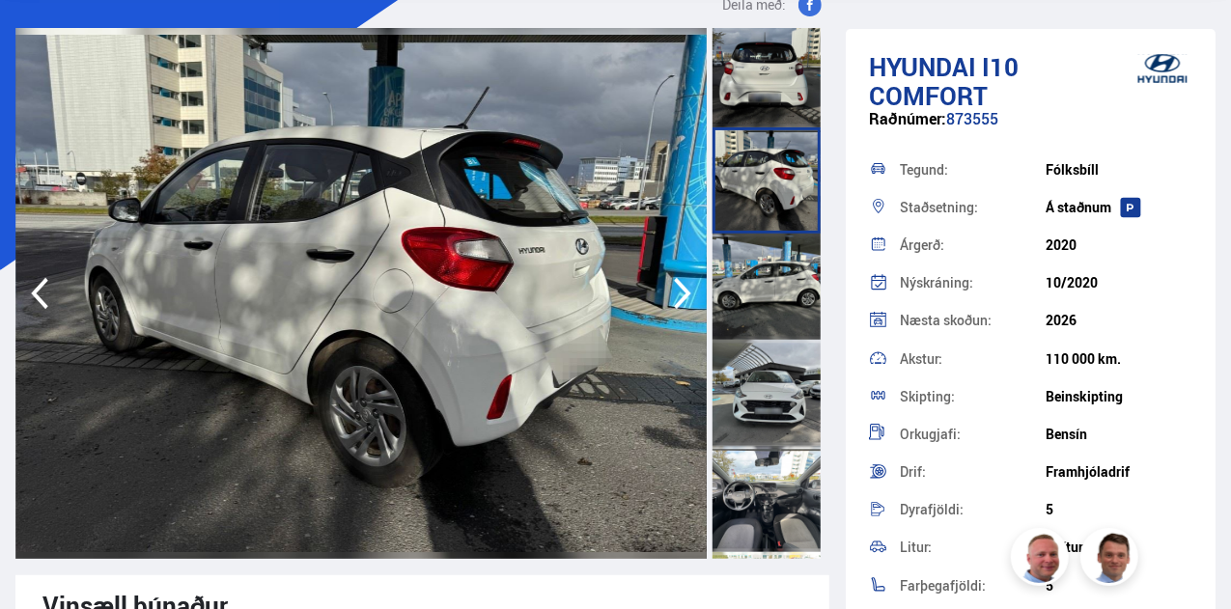
click at [780, 258] on div at bounding box center [766, 287] width 108 height 106
